Goal: Task Accomplishment & Management: Manage account settings

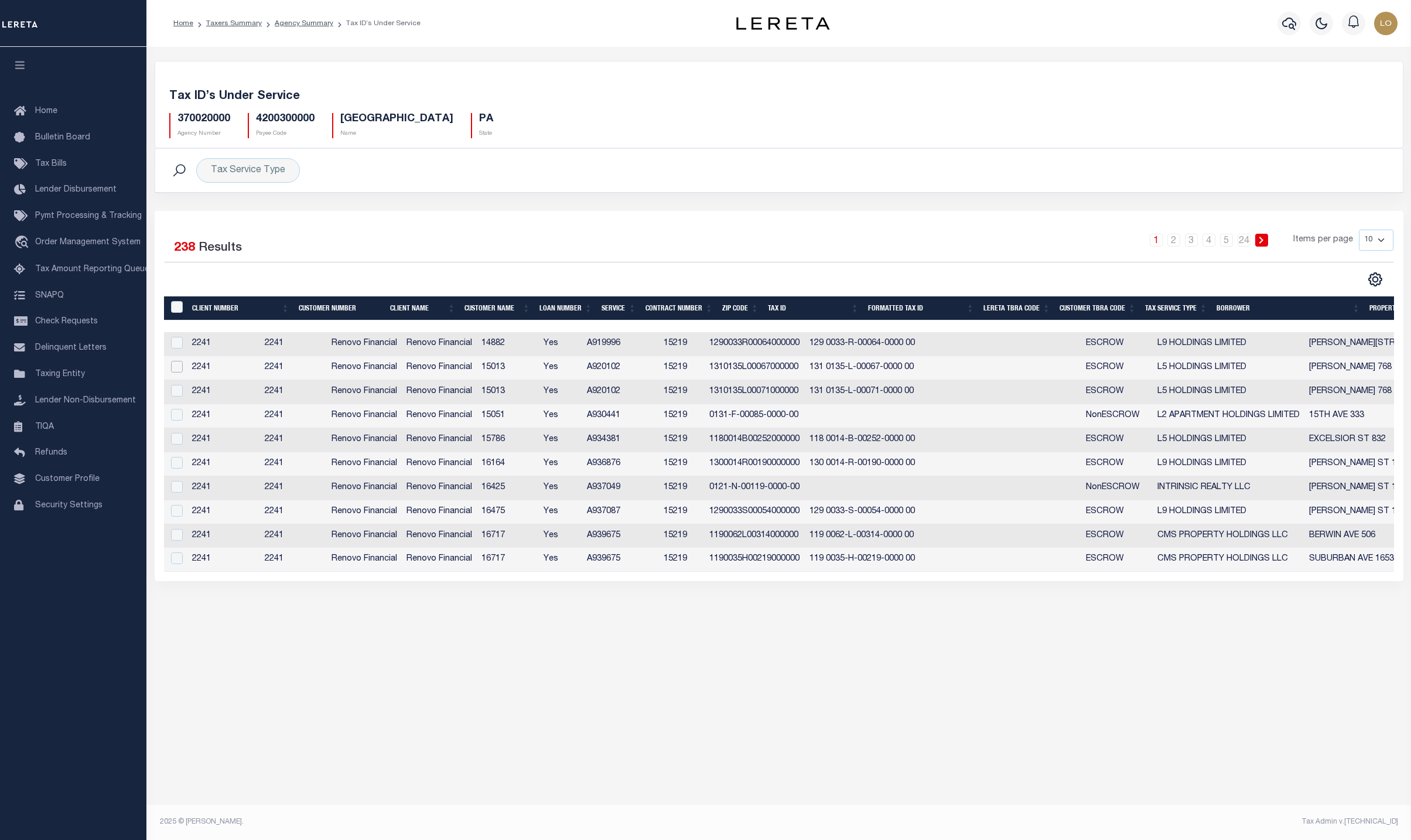
click at [180, 372] on input "checkbox" at bounding box center [177, 367] width 12 height 12
checkbox input "true"
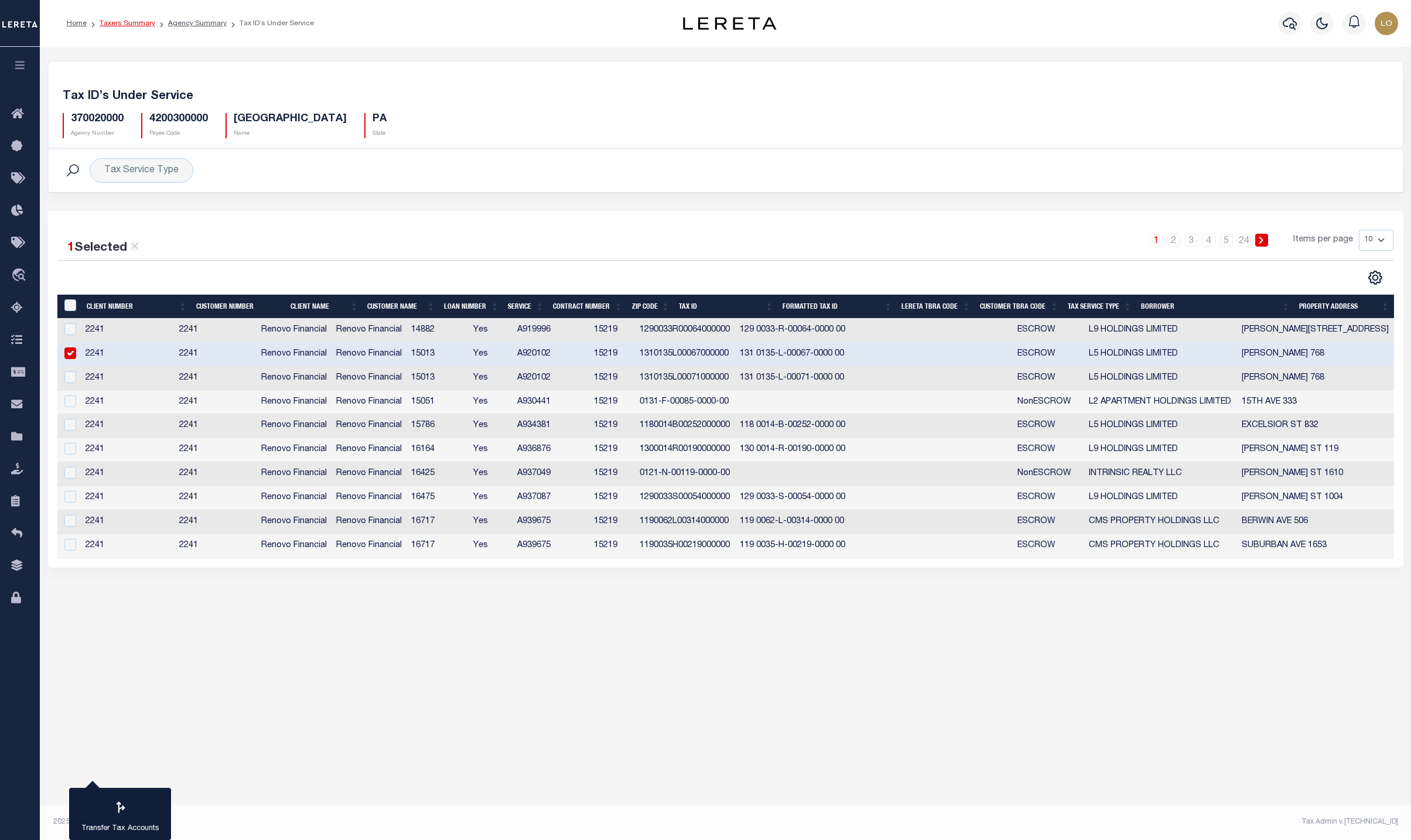
click at [129, 25] on link "Taxers Summary" at bounding box center [127, 23] width 55 height 7
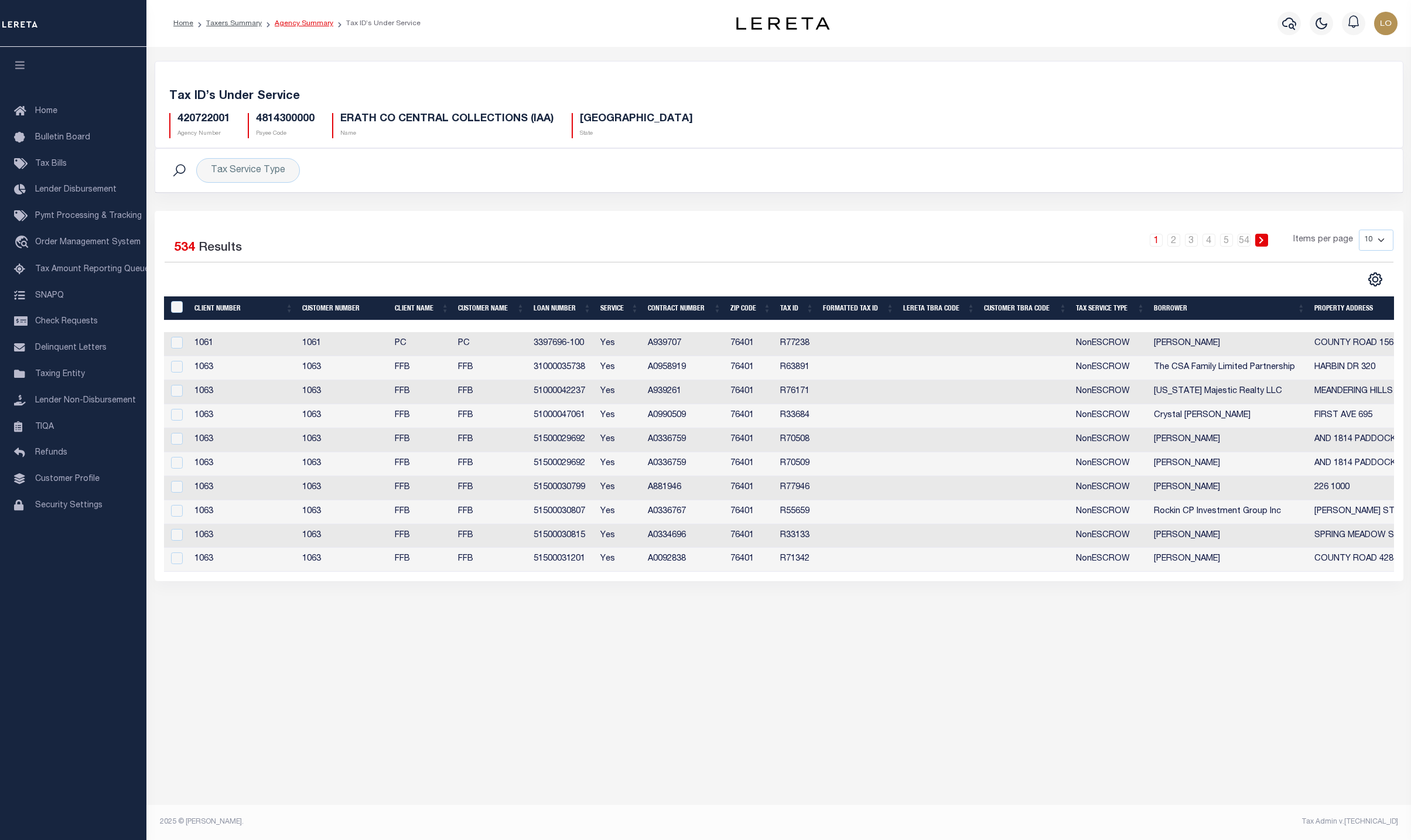
click at [289, 21] on link "Agency Summary" at bounding box center [304, 23] width 59 height 7
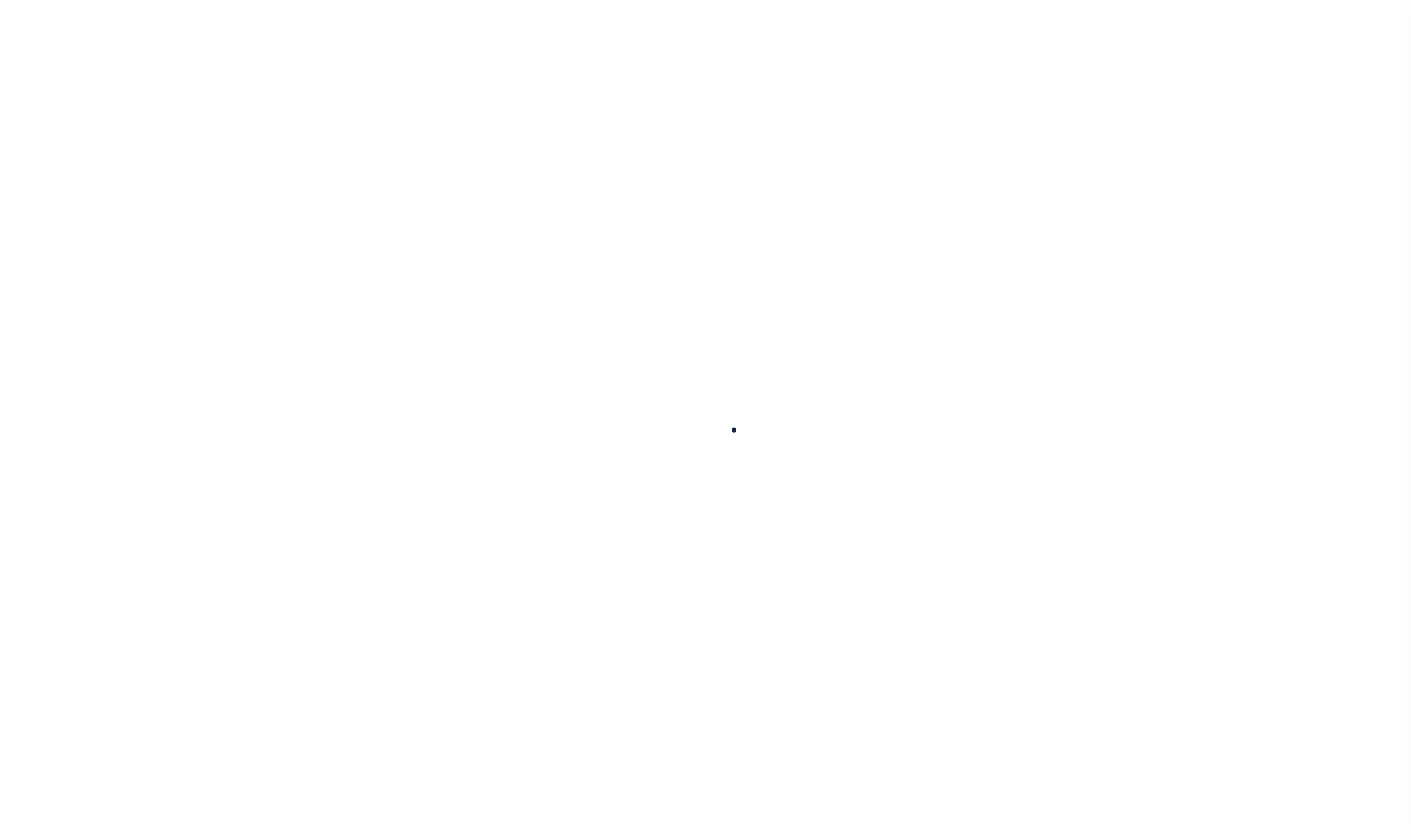
select select
checkbox input "false"
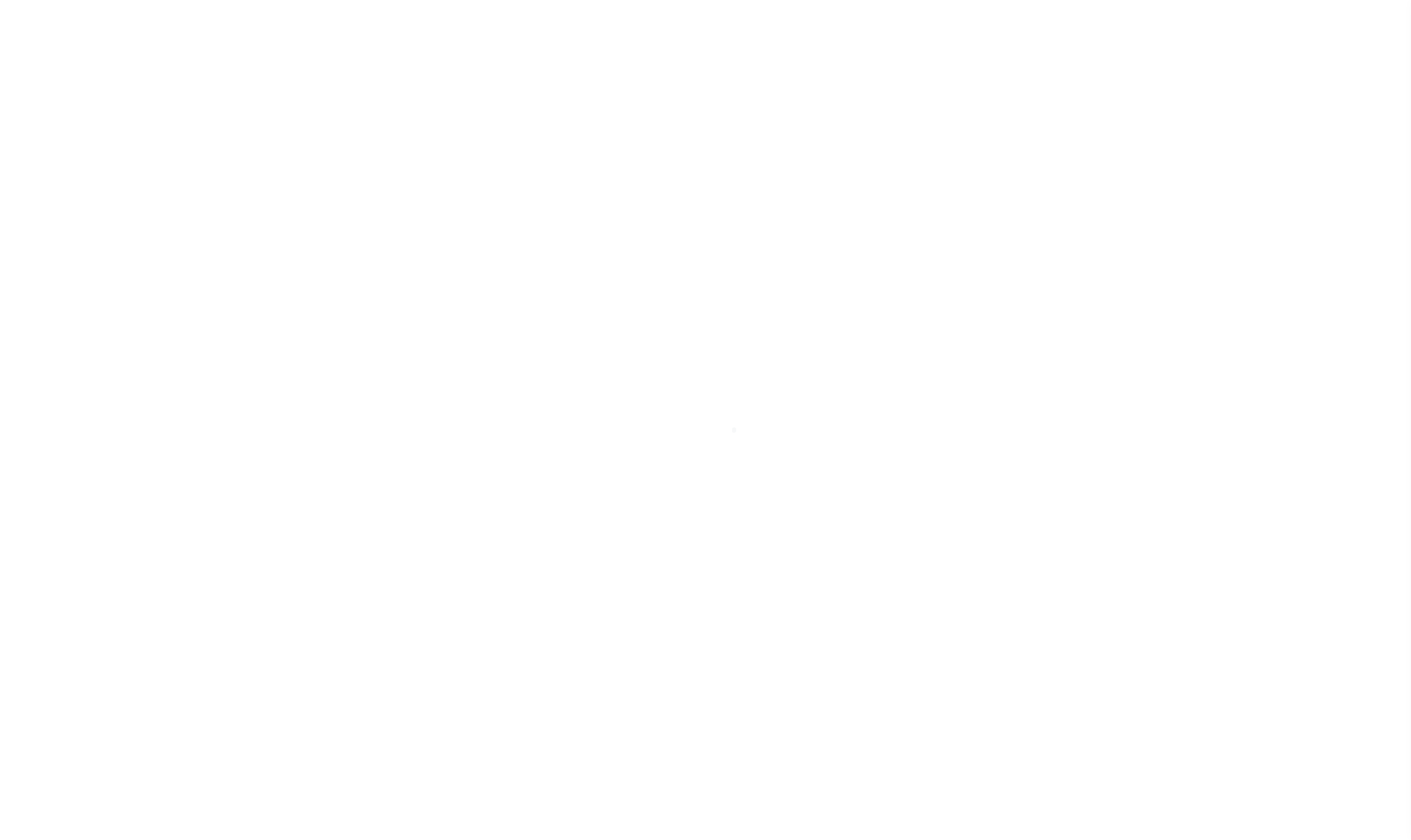
checkbox input "false"
type input "4814300000"
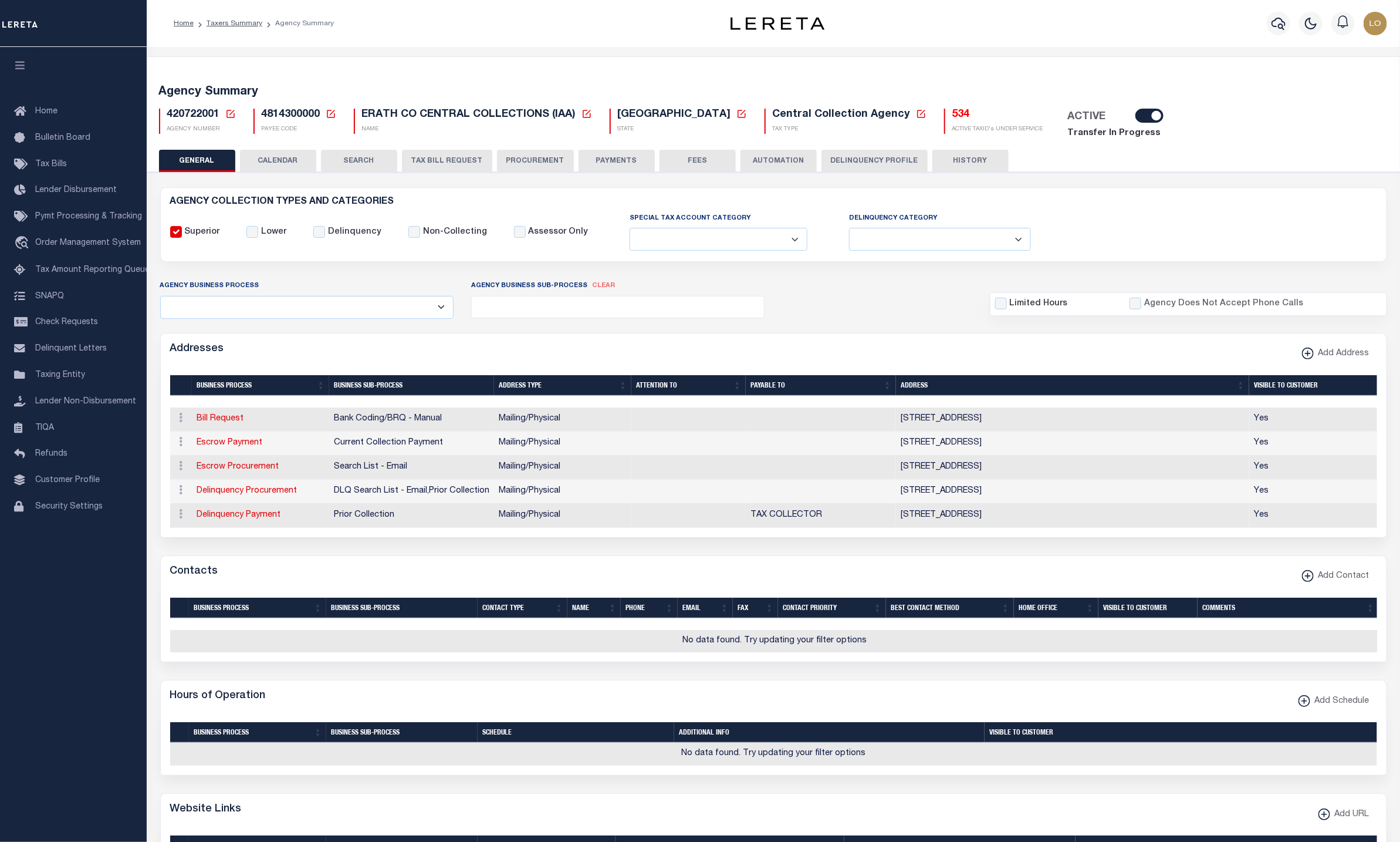
click at [227, 111] on icon at bounding box center [230, 114] width 10 height 10
click at [275, 158] on input "Agency Number" at bounding box center [369, 155] width 236 height 23
paste input "010370001"
type input "010370001"
click at [449, 193] on button "Ok" at bounding box center [458, 187] width 59 height 21
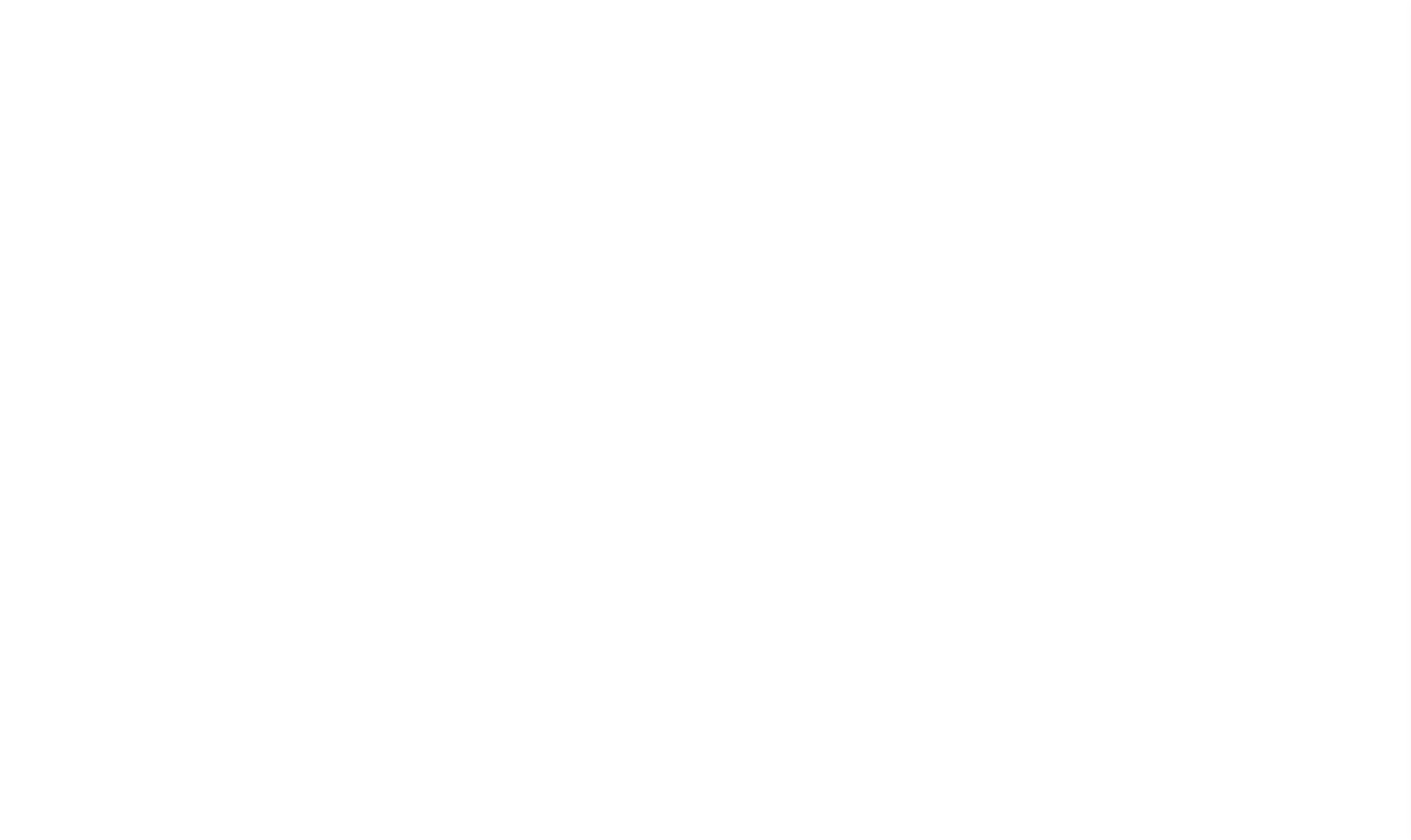
select select
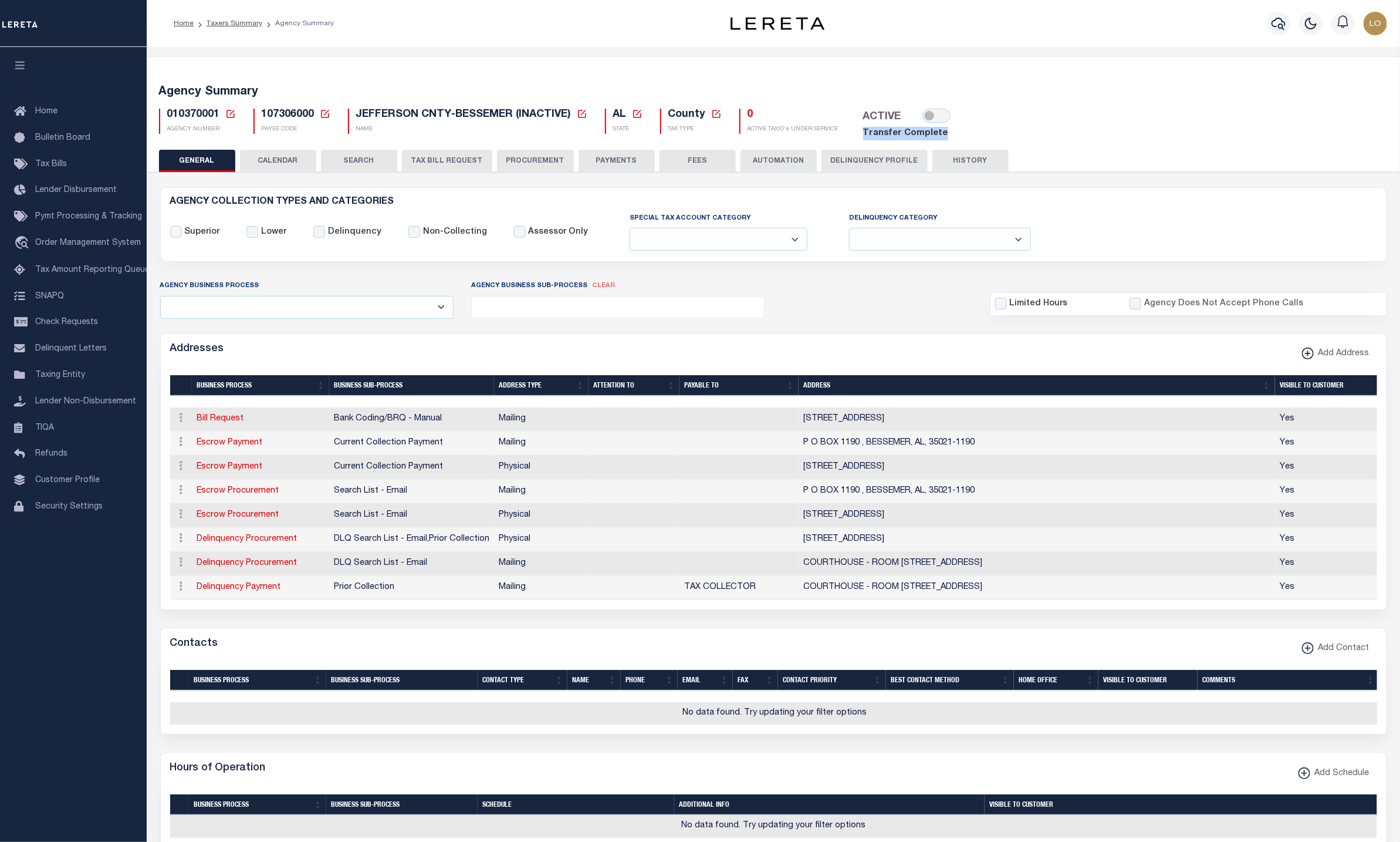
drag, startPoint x: 875, startPoint y: 134, endPoint x: 960, endPoint y: 130, distance: 85.1
click at [960, 130] on div "010370001 Agency Number Edit Cancel Ok" at bounding box center [774, 120] width 1247 height 41
click at [1147, 182] on div "AGENCY COLLECTION TYPES AND CATEGORIES Superior Lower Delinquency Non-Collectin…" at bounding box center [773, 729] width 1258 height 1114
